Goal: Navigation & Orientation: Find specific page/section

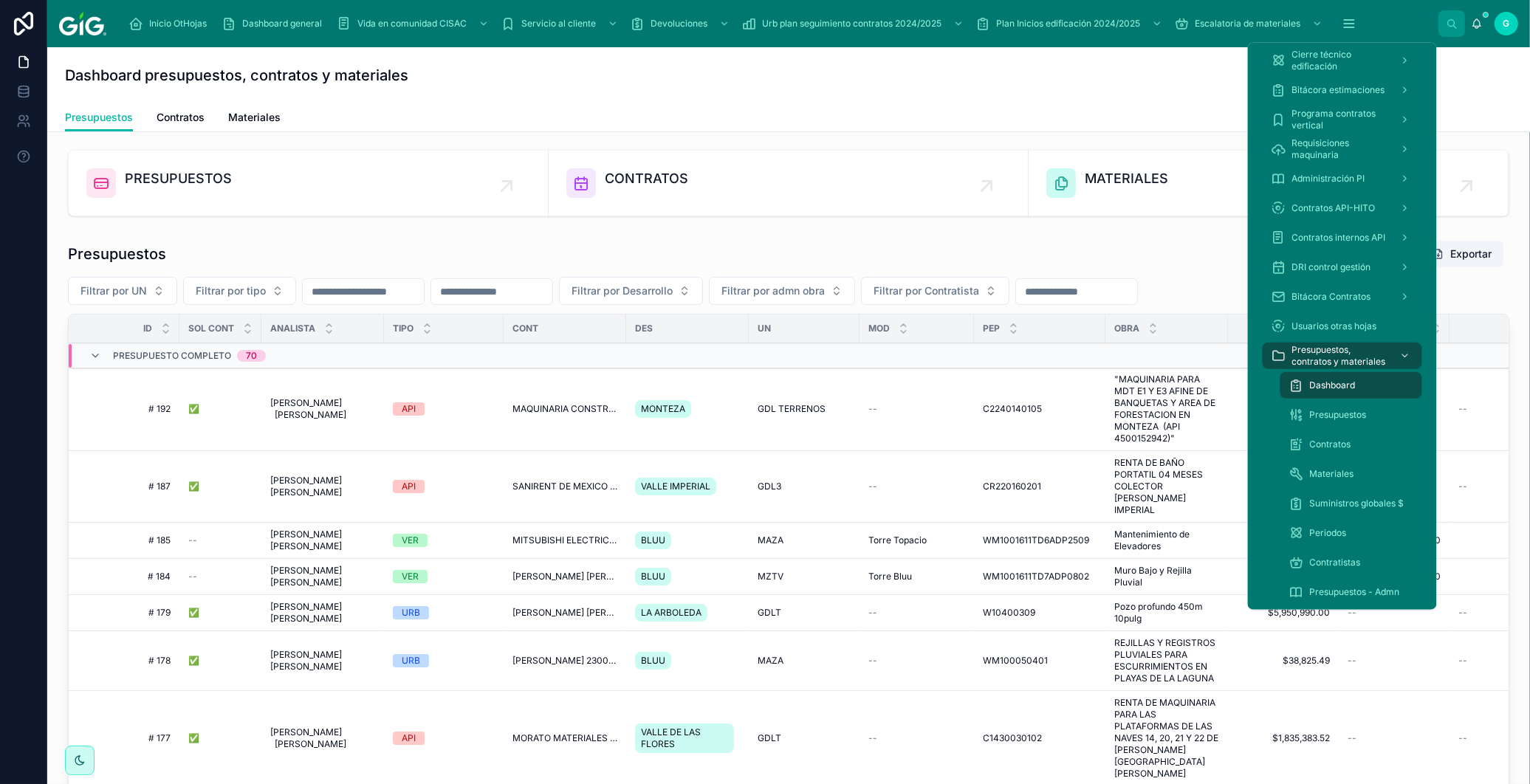
drag, startPoint x: 1350, startPoint y: 17, endPoint x: 1330, endPoint y: 45, distance: 34.4
click at [1350, 16] on icon "scrollable content" at bounding box center [1349, 23] width 15 height 15
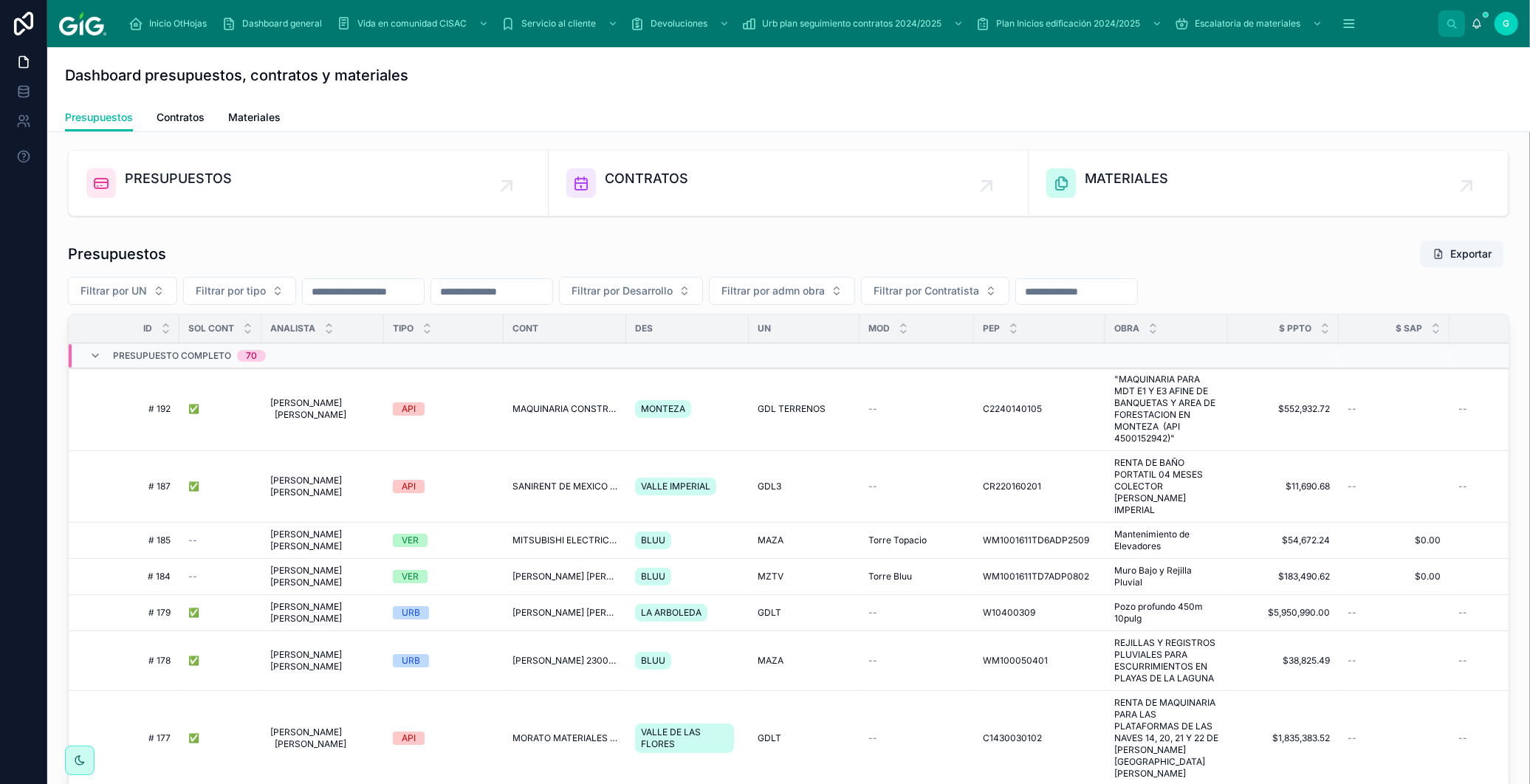
click at [145, 30] on div "Inicio OtHojas" at bounding box center [170, 23] width 84 height 23
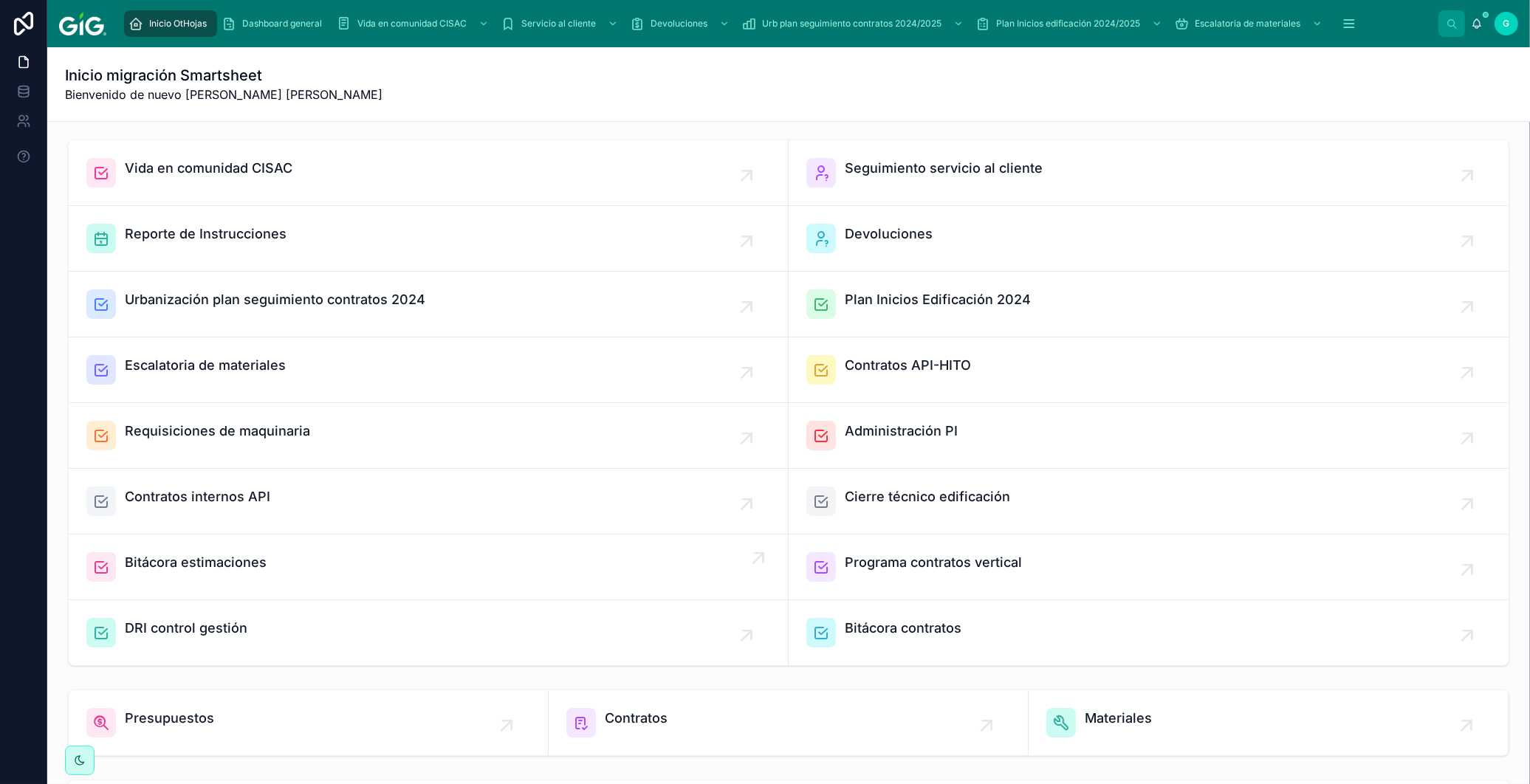
click at [153, 564] on span "Bitácora estimaciones" at bounding box center [195, 562] width 142 height 20
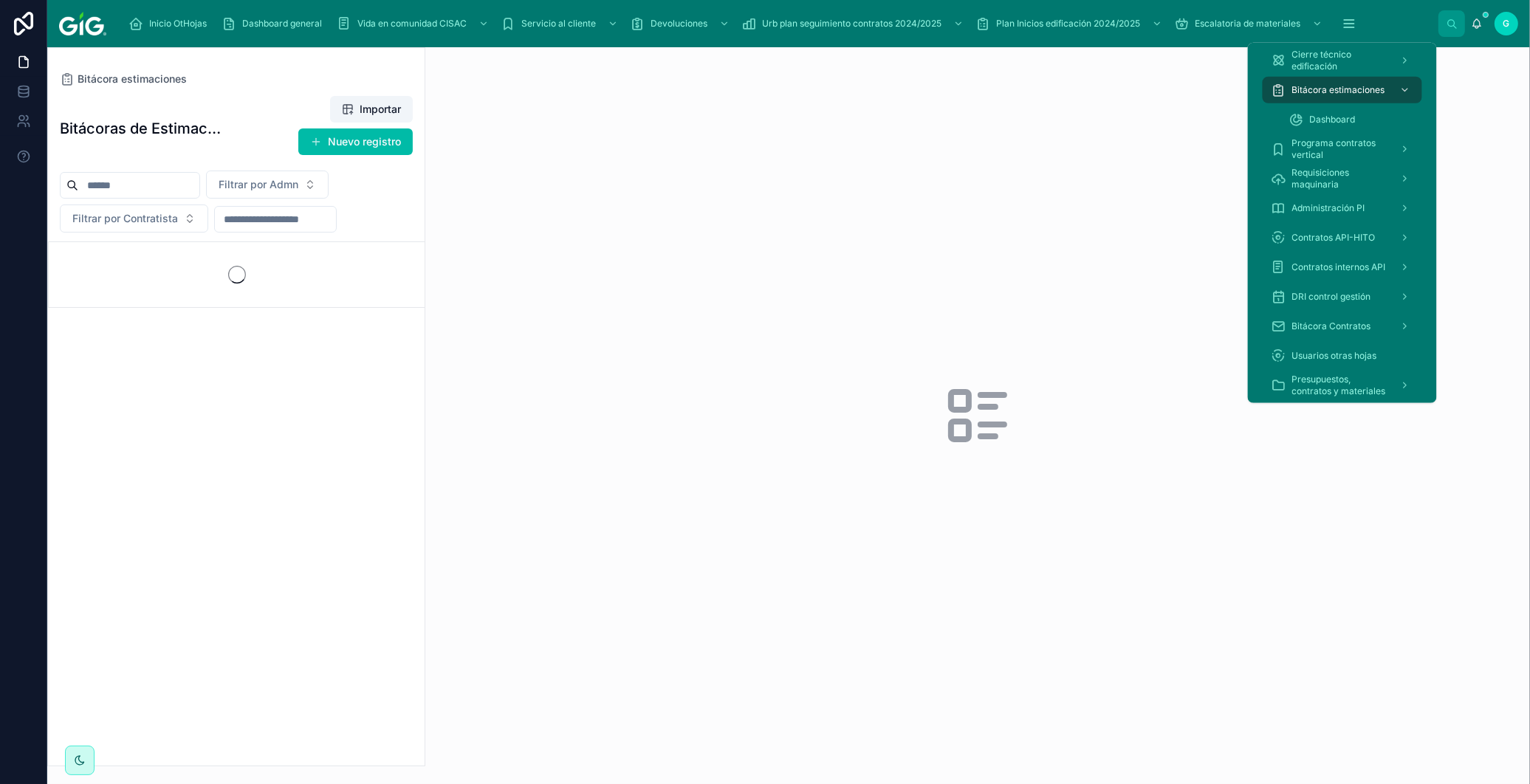
click at [1342, 22] on icon "scrollable content" at bounding box center [1349, 23] width 15 height 15
click at [1341, 114] on span "Dashboard" at bounding box center [1333, 120] width 45 height 12
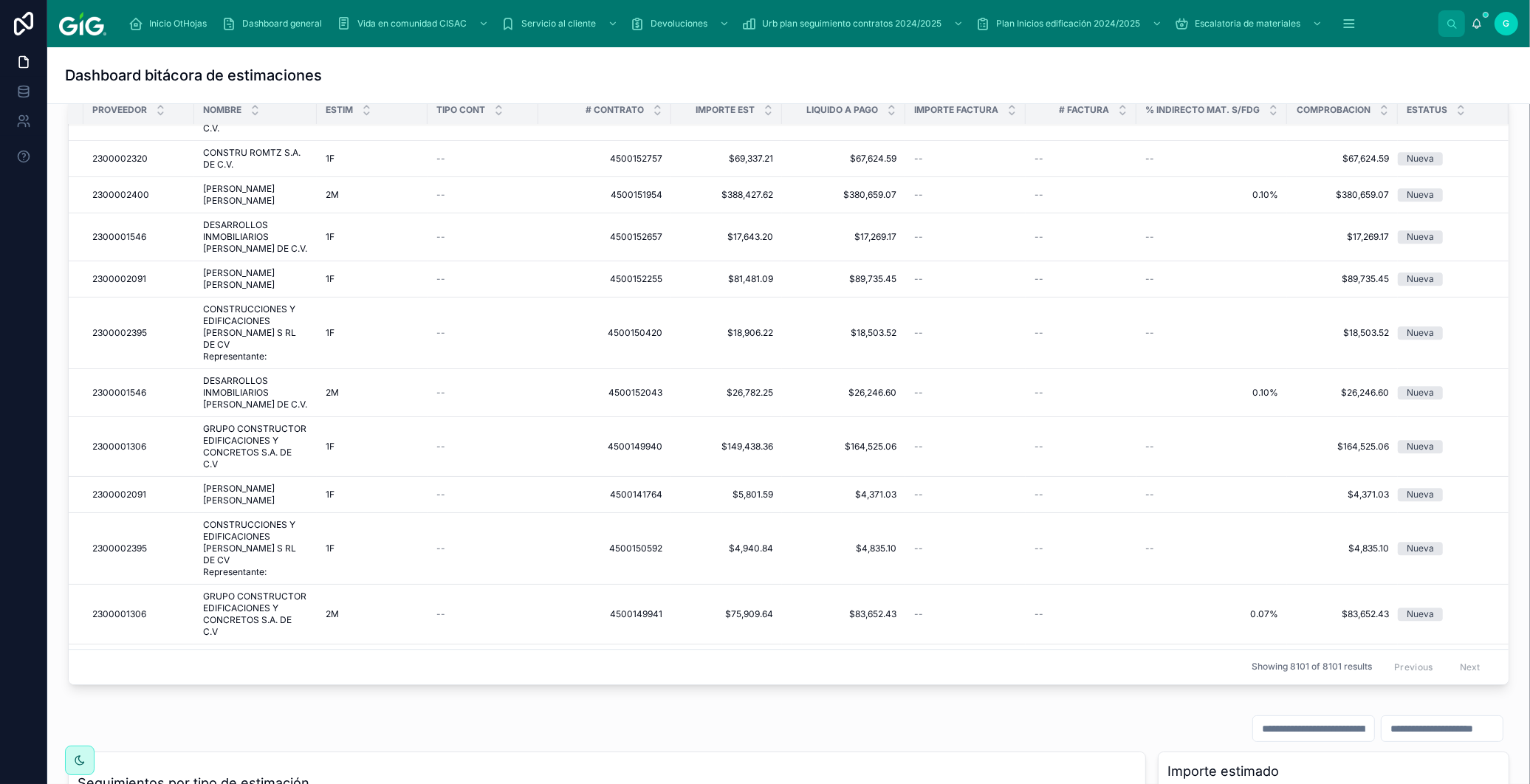
scroll to position [4915, 461]
click at [733, 314] on td "$18,906.22 $18,906.22" at bounding box center [726, 336] width 111 height 72
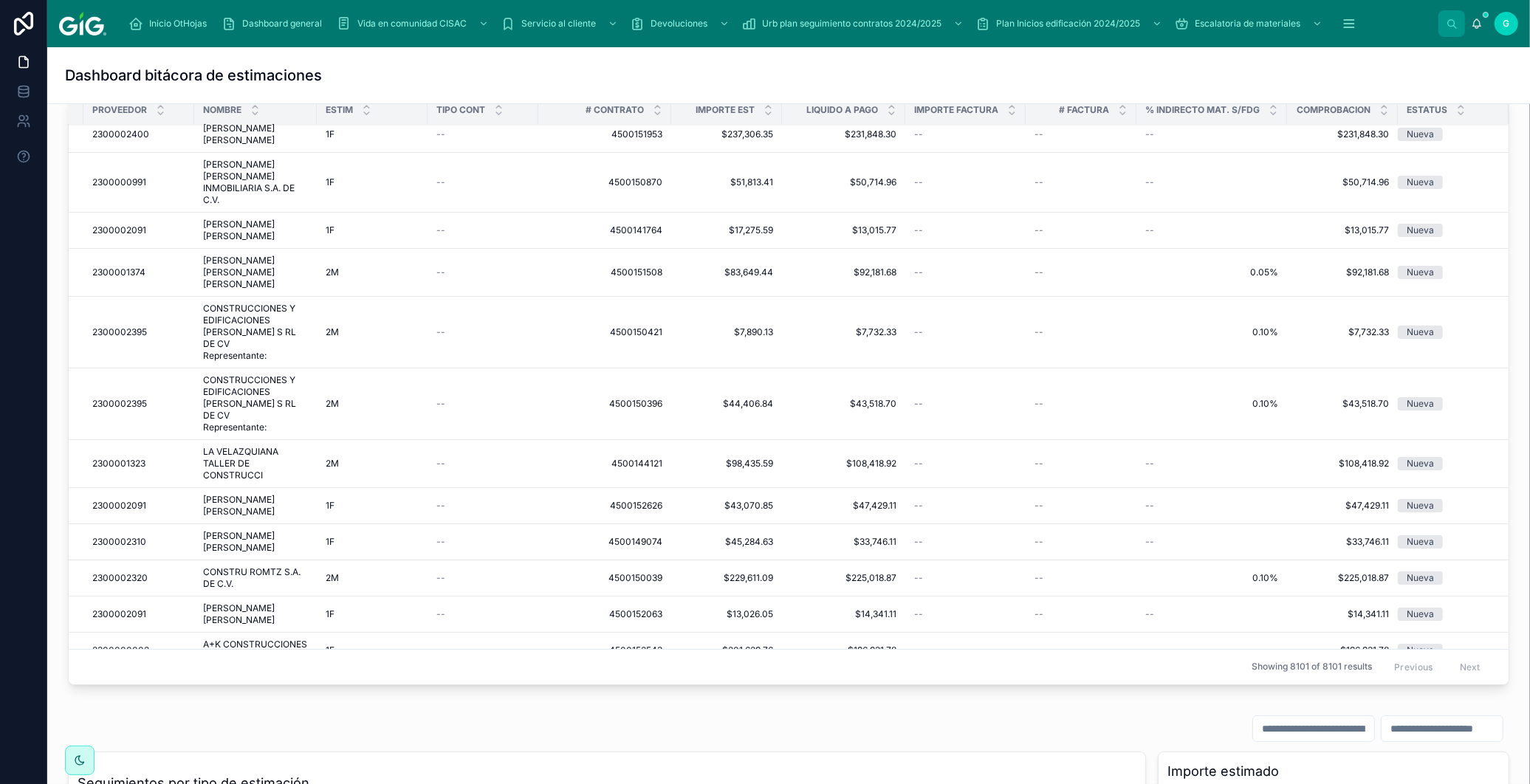
scroll to position [6143, 461]
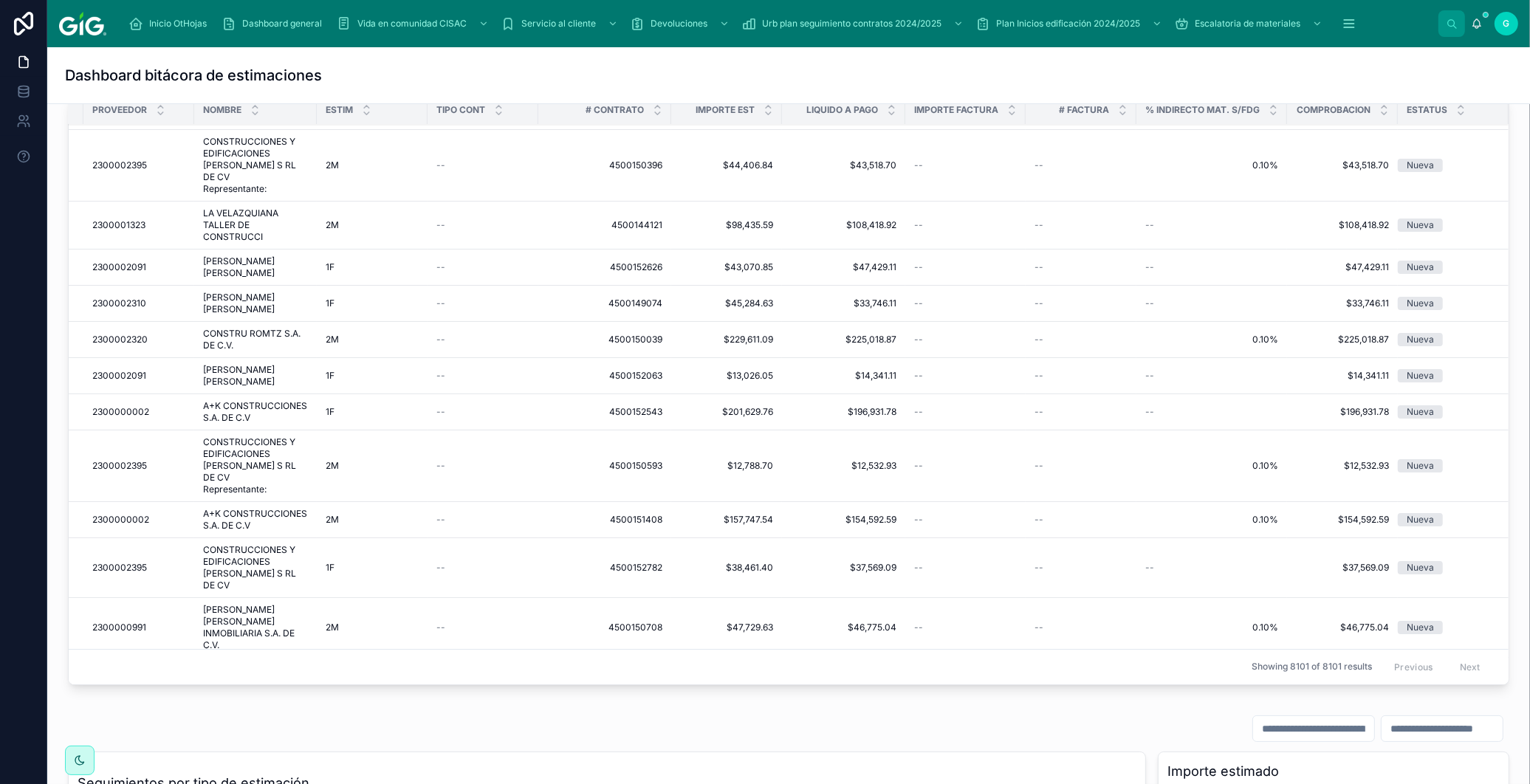
drag, startPoint x: 463, startPoint y: 683, endPoint x: 242, endPoint y: 682, distance: 221.0
click at [182, 682] on div "ID Admn obra # SEM PROVEEDOR NOMBRE ESTIM TIPO CONT # CONTRATO IMPORTE EST LIQU…" at bounding box center [788, 391] width 1442 height 590
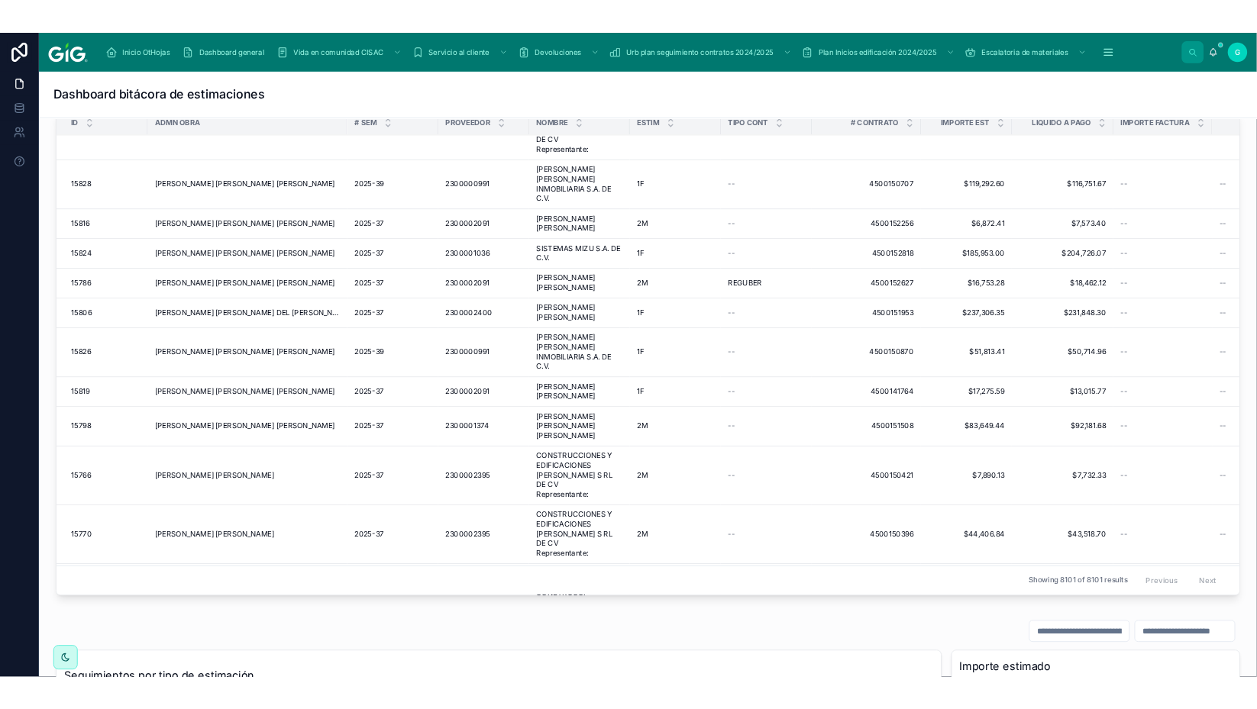
scroll to position [5827, 0]
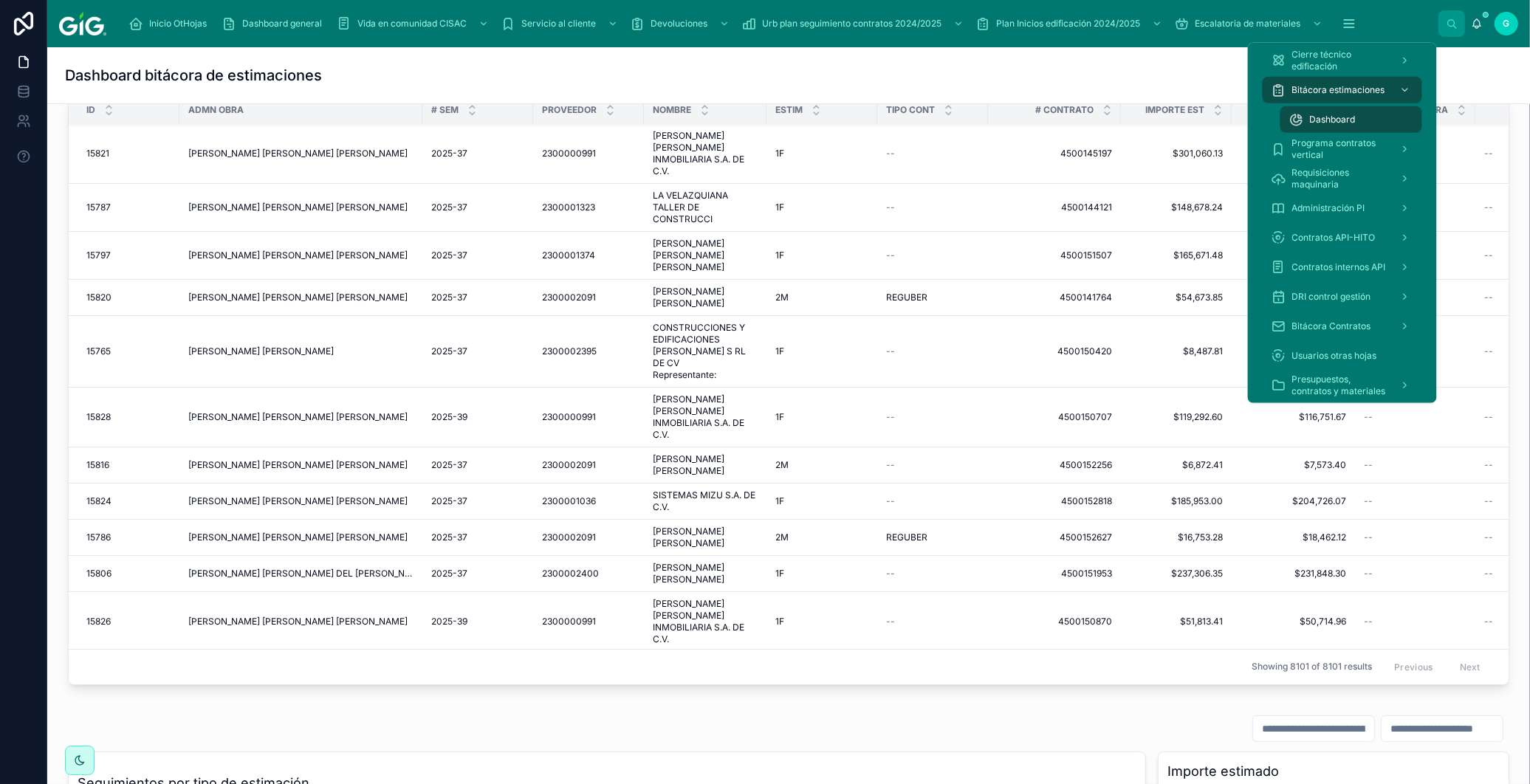
click at [1345, 27] on icon "scrollable content" at bounding box center [1349, 27] width 10 height 0
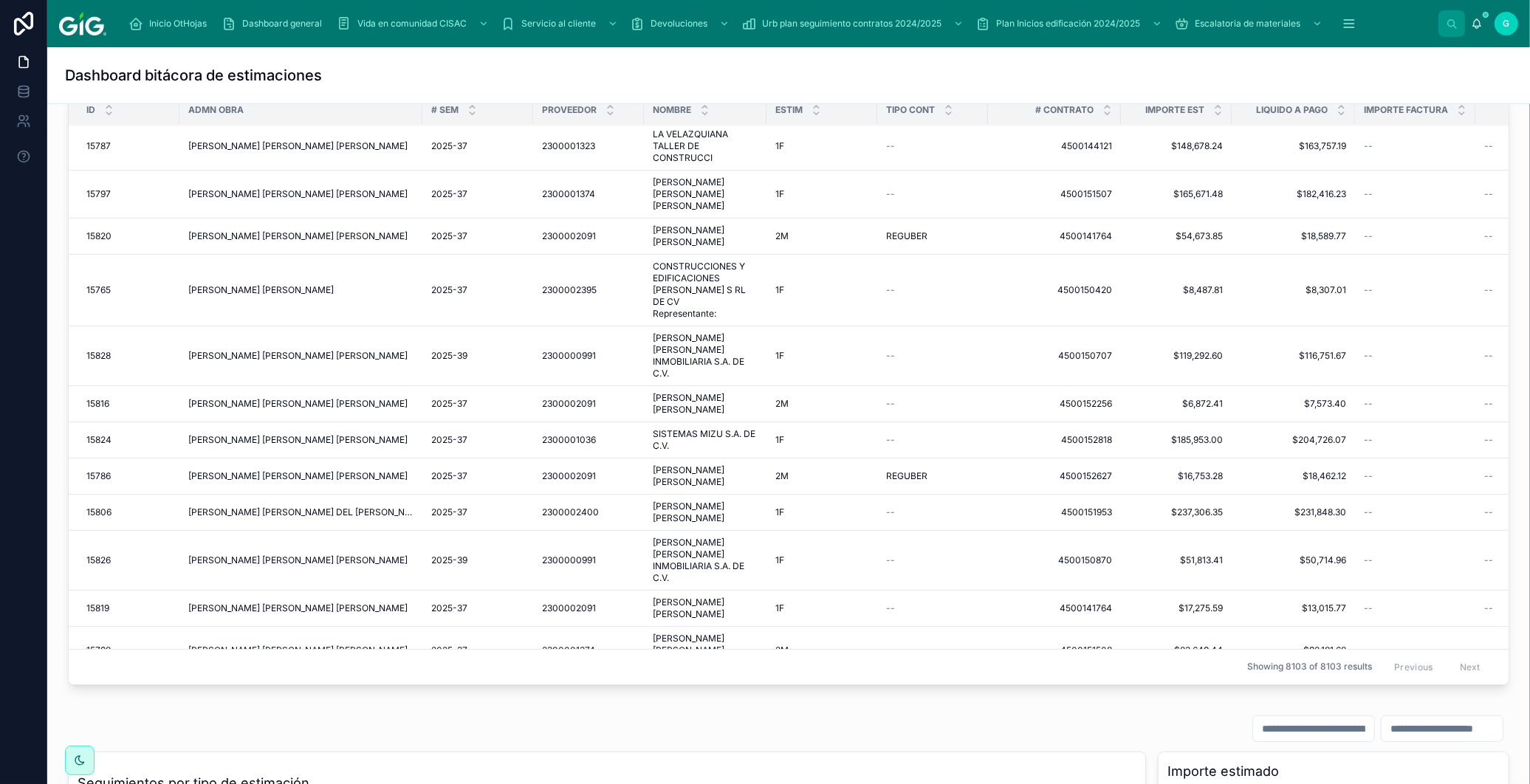
scroll to position [5796, 0]
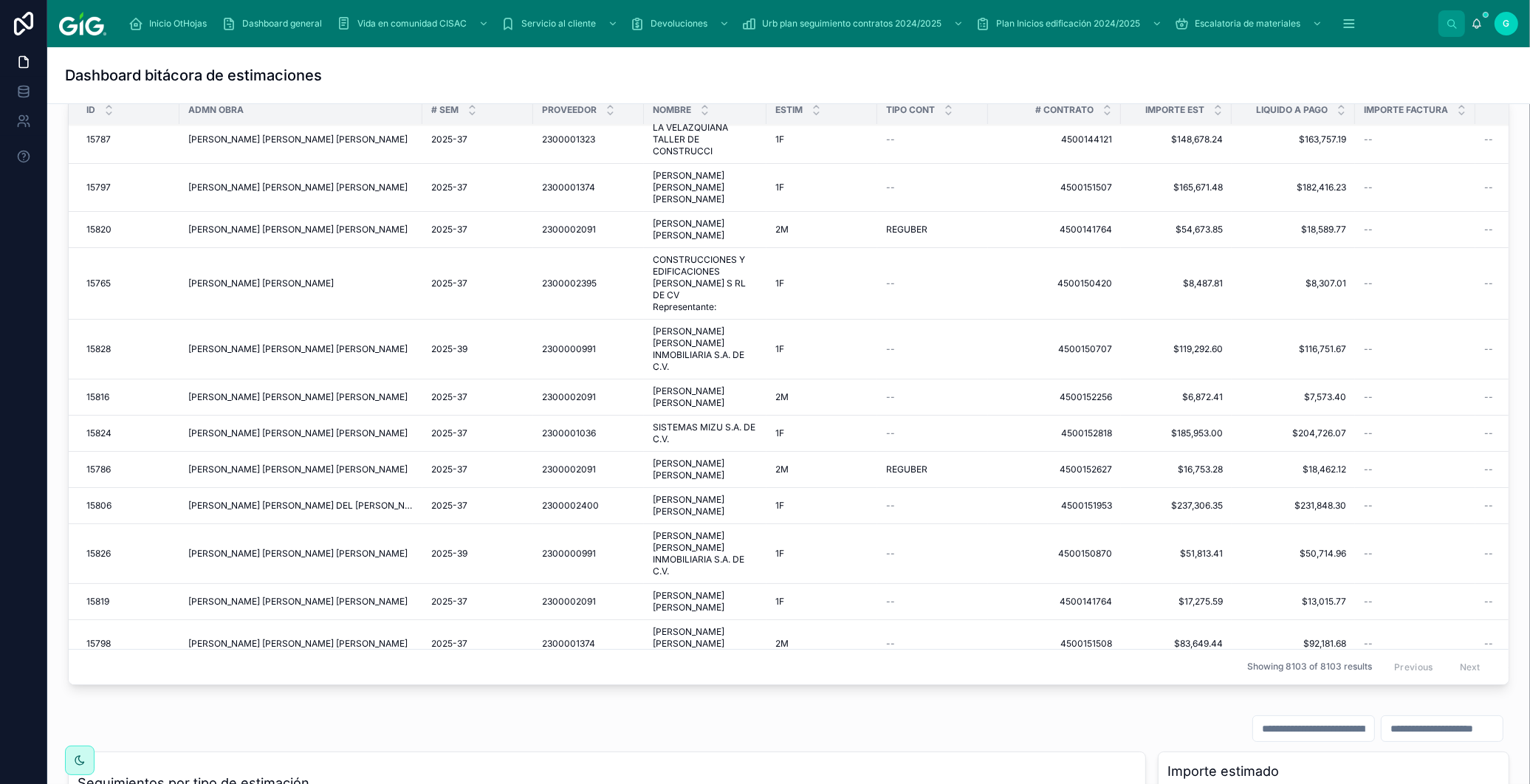
click at [161, 20] on span "Inicio OtHojas" at bounding box center [178, 23] width 58 height 12
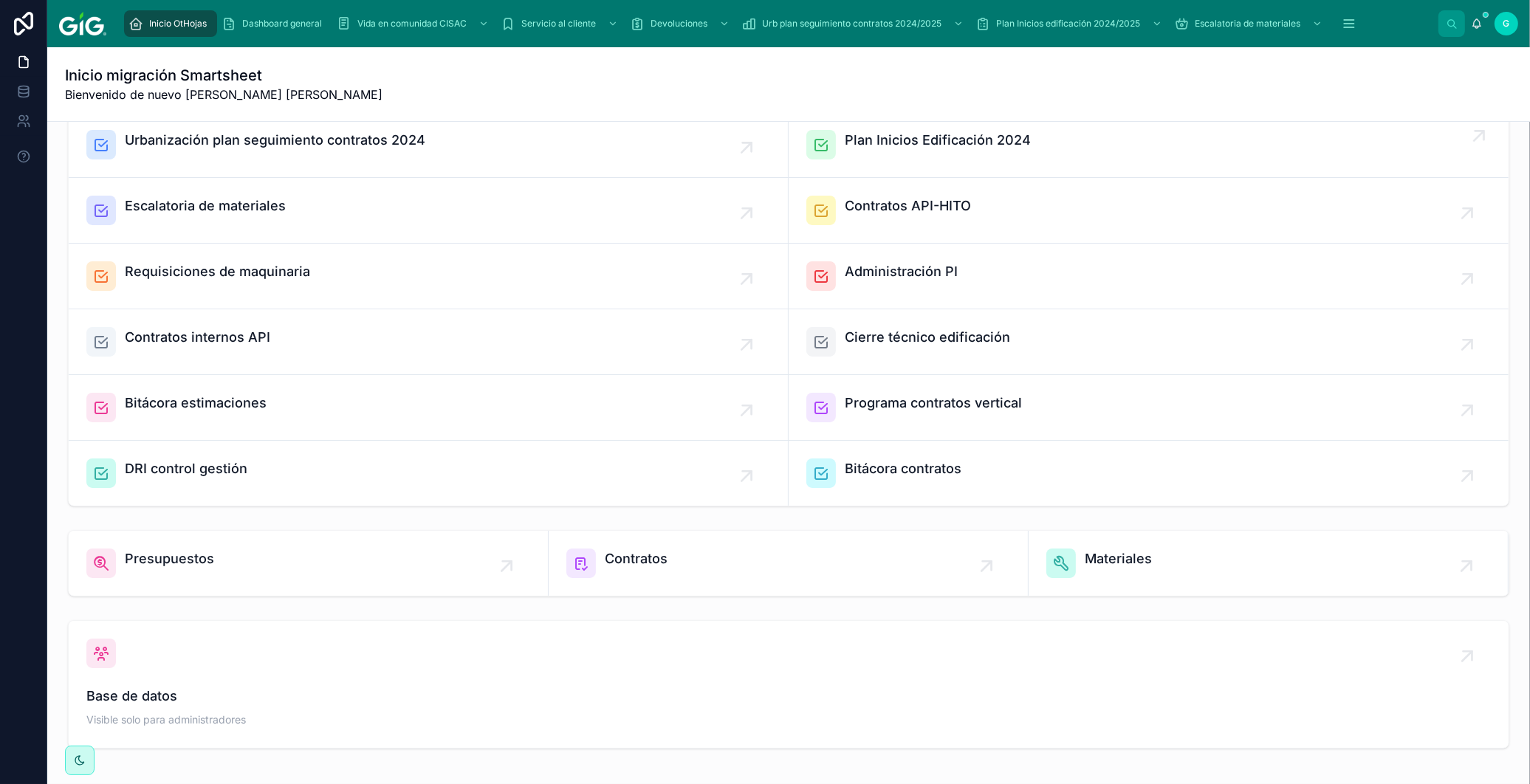
click at [896, 134] on span "Plan Inicios Edificación 2024" at bounding box center [938, 139] width 186 height 20
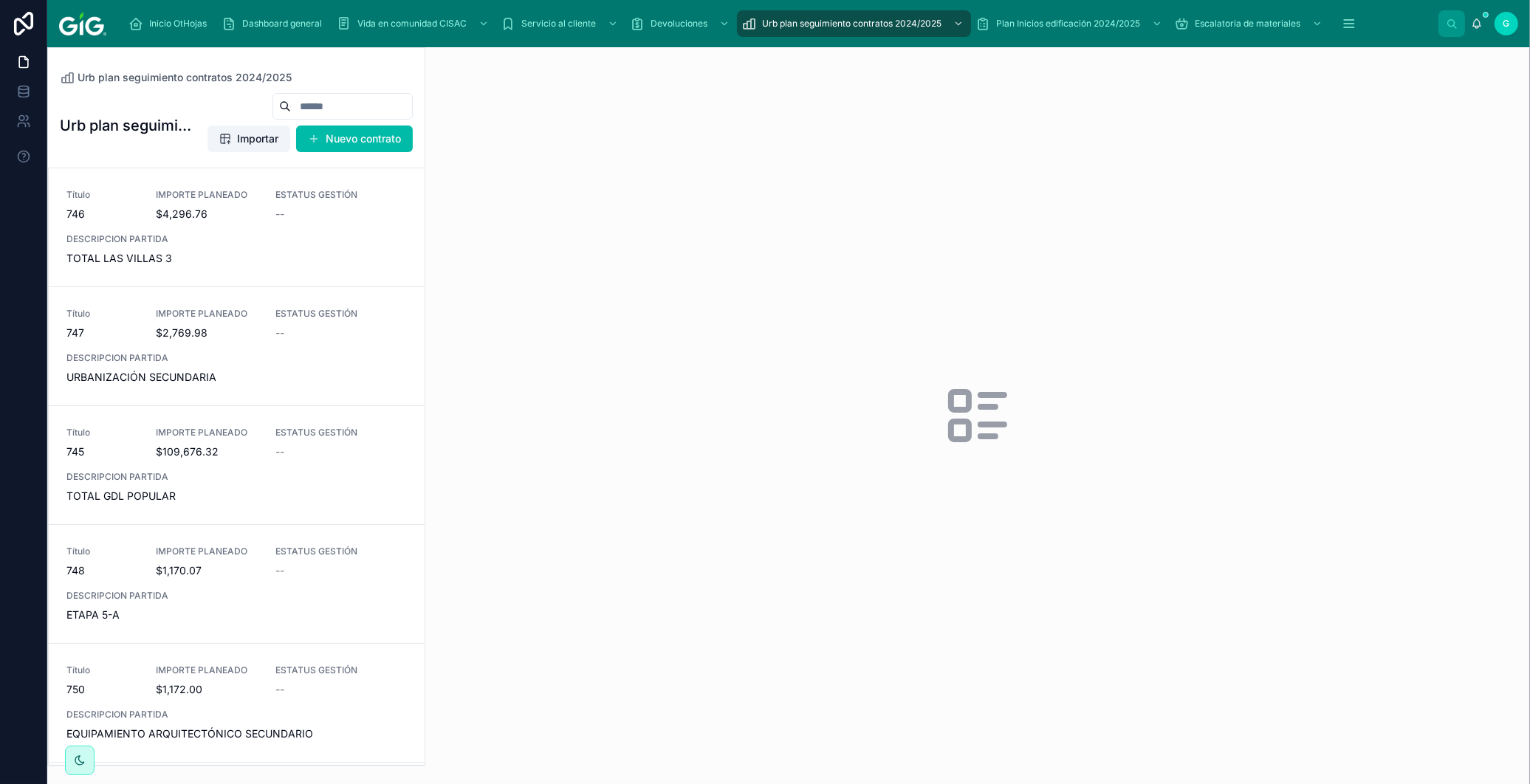
click at [152, 14] on div "Inicio OtHojas" at bounding box center [170, 23] width 84 height 23
